Goal: Information Seeking & Learning: Learn about a topic

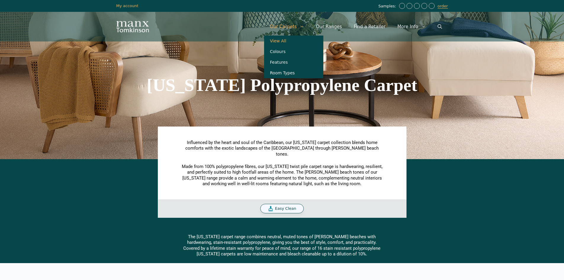
click at [292, 43] on link "View All" at bounding box center [293, 41] width 59 height 11
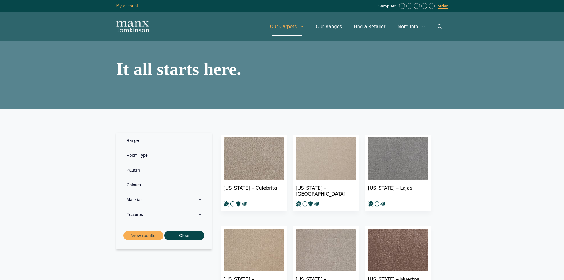
click at [137, 201] on label "Materials 0" at bounding box center [164, 199] width 86 height 15
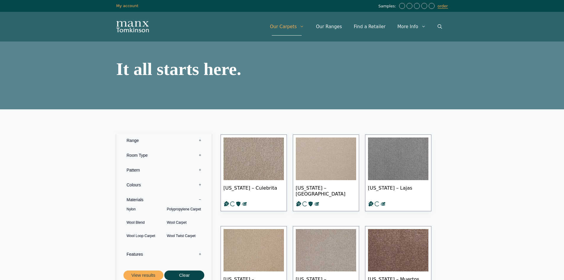
scroll to position [30, 0]
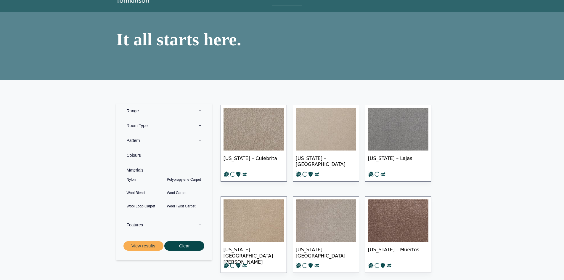
click at [134, 224] on label "Features 0" at bounding box center [164, 224] width 86 height 15
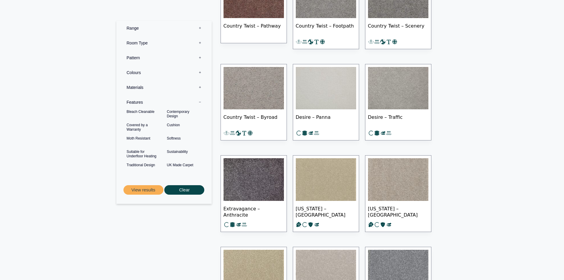
scroll to position [917, 0]
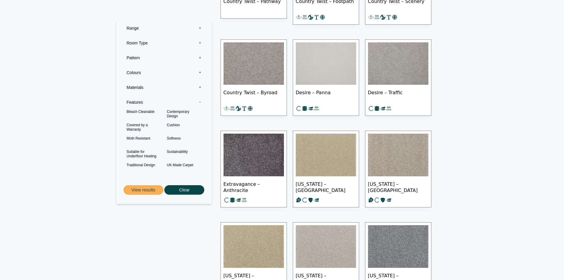
click at [140, 90] on label "Materials 0" at bounding box center [164, 87] width 86 height 15
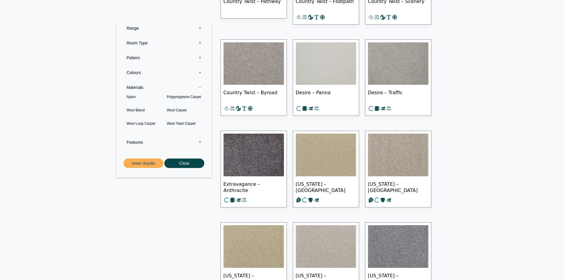
click at [130, 27] on label "Range 0" at bounding box center [164, 28] width 86 height 15
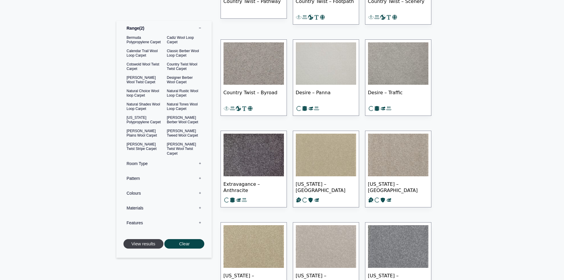
click at [149, 247] on button "View results" at bounding box center [143, 244] width 40 height 10
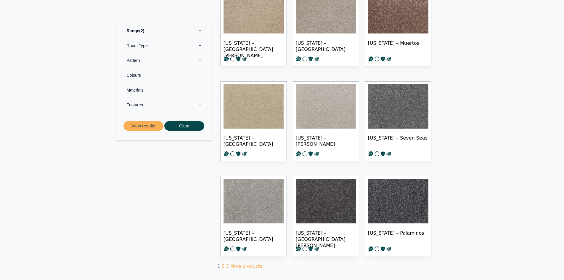
scroll to position [237, 0]
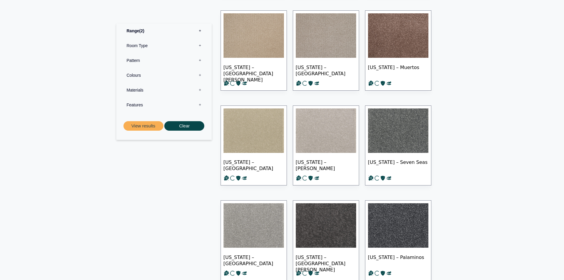
click at [393, 220] on img at bounding box center [398, 225] width 60 height 44
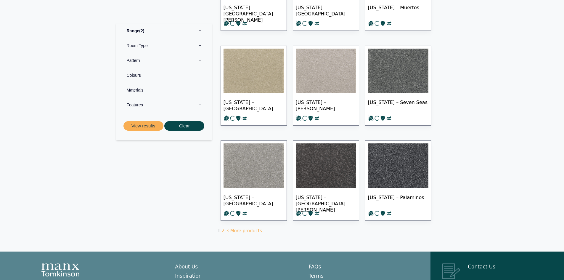
scroll to position [325, 0]
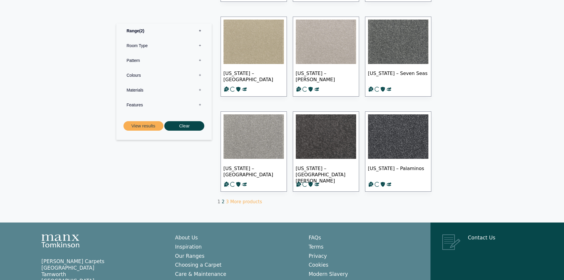
click at [223, 200] on link "2" at bounding box center [223, 201] width 3 height 5
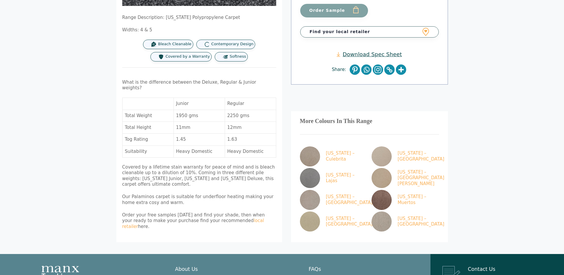
scroll to position [237, 0]
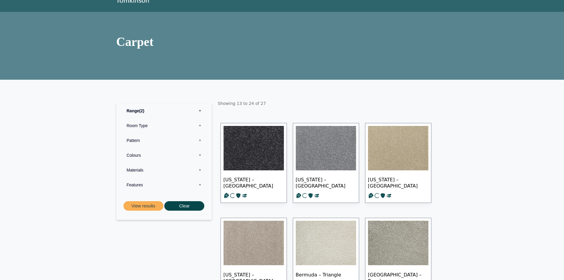
scroll to position [118, 0]
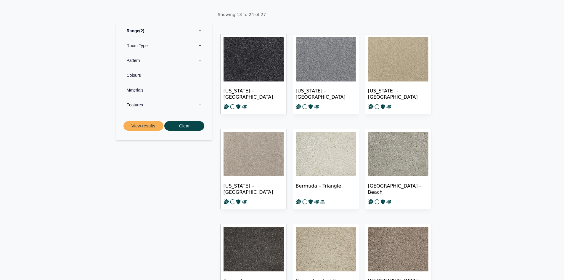
click at [392, 145] on img at bounding box center [398, 154] width 60 height 44
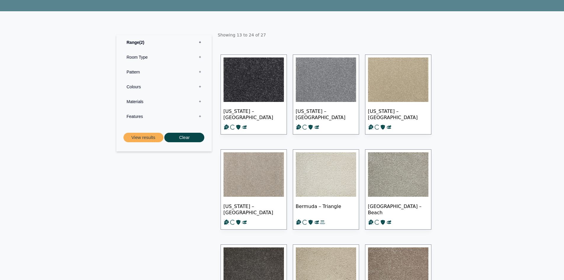
scroll to position [89, 0]
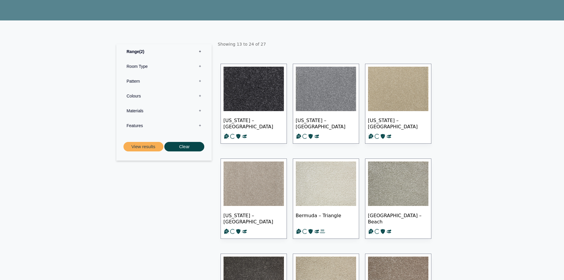
click at [54, 40] on section "Range 2 Bermuda Polypropylene Carpet Cadiz Wool Loop Carpet Calendar Trail Wool…" at bounding box center [282, 239] width 564 height 439
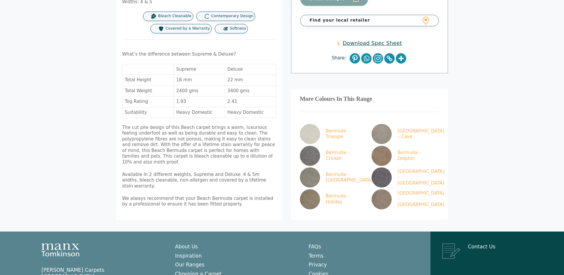
scroll to position [207, 0]
